Goal: Find specific page/section: Find specific page/section

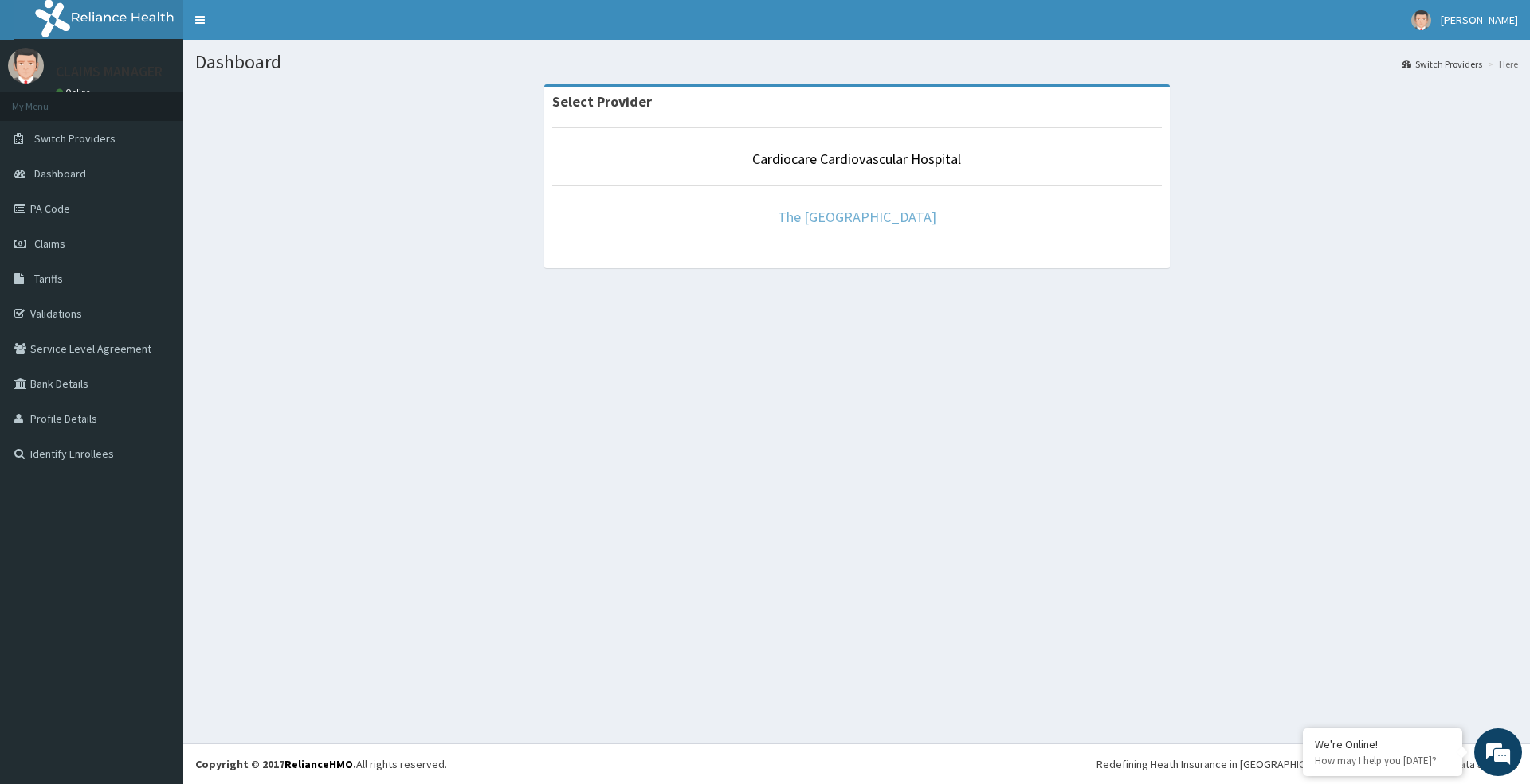
click at [872, 223] on link "The [GEOGRAPHIC_DATA]" at bounding box center [856, 217] width 158 height 18
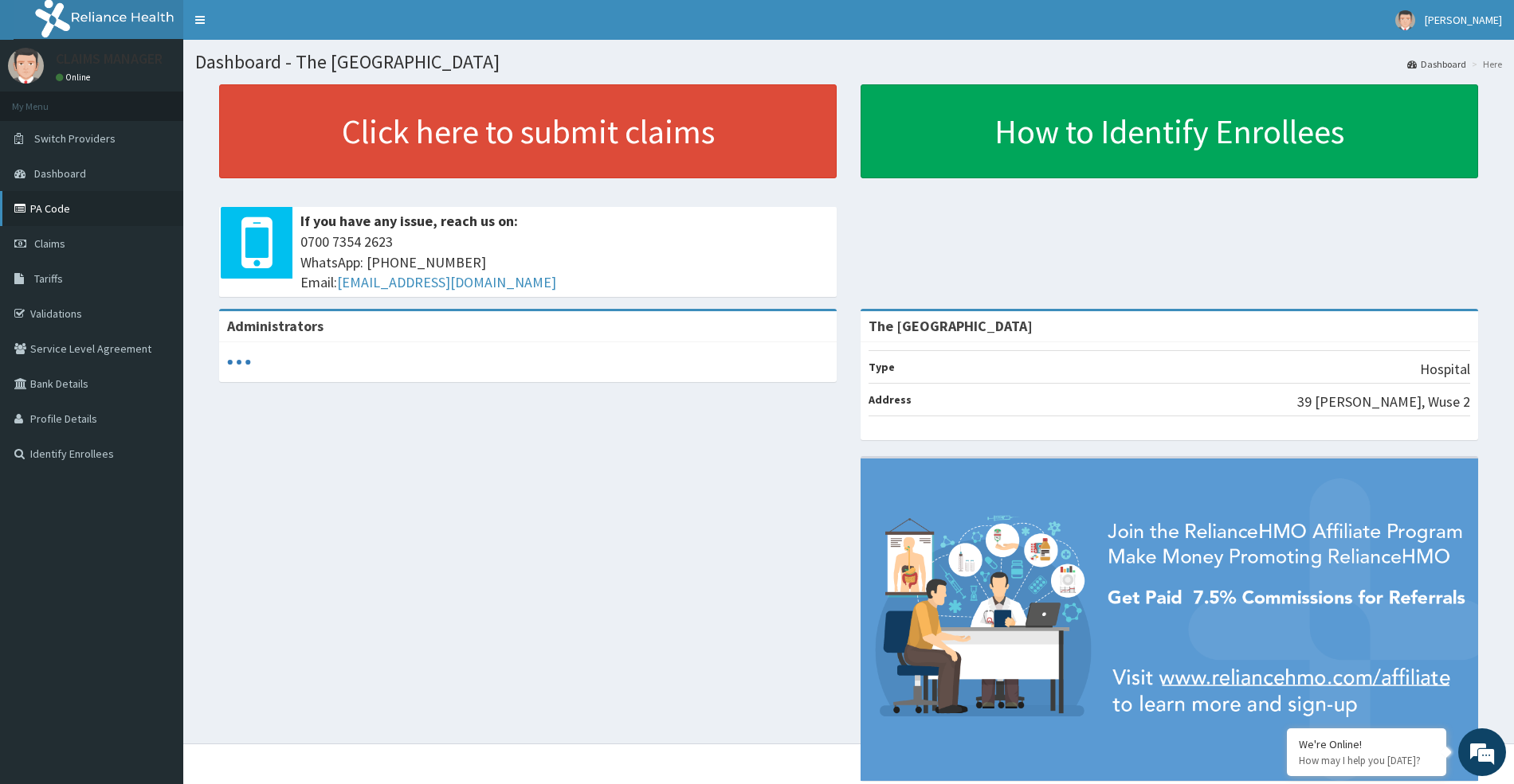
click at [49, 207] on link "PA Code" at bounding box center [91, 208] width 183 height 35
